Goal: Find specific page/section: Find specific page/section

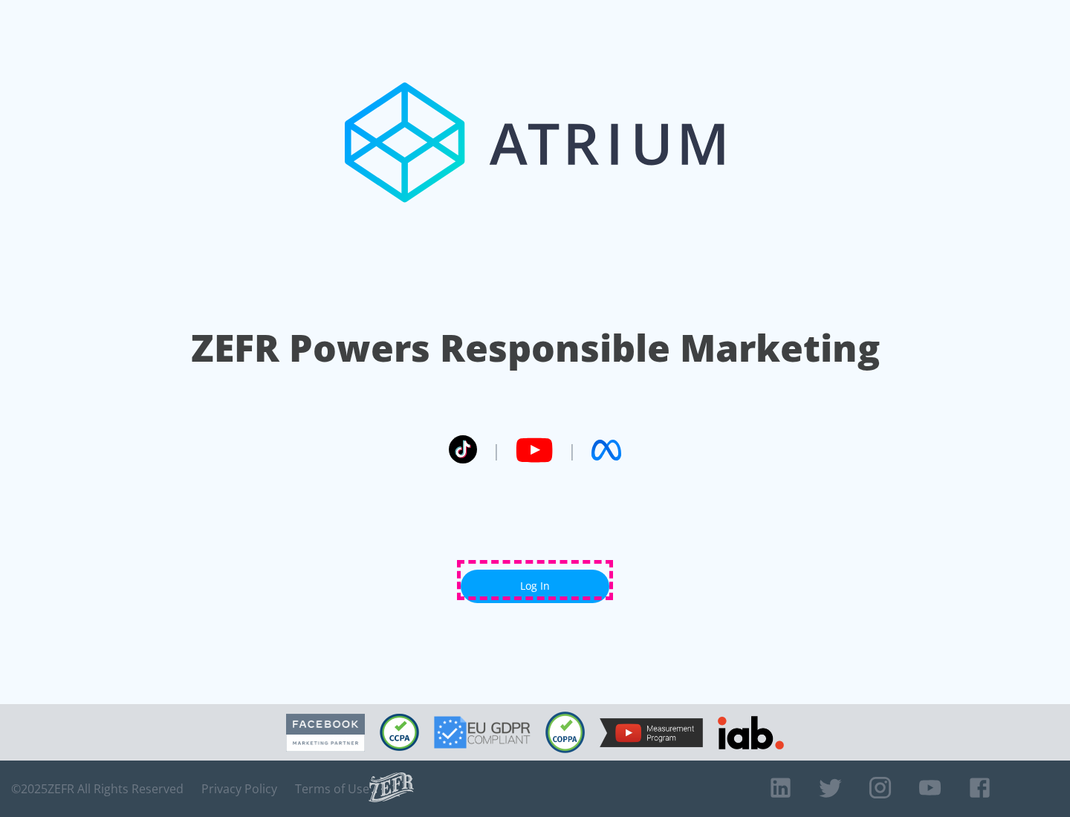
click at [535, 580] on link "Log In" at bounding box center [535, 586] width 149 height 33
